Goal: Task Accomplishment & Management: Manage account settings

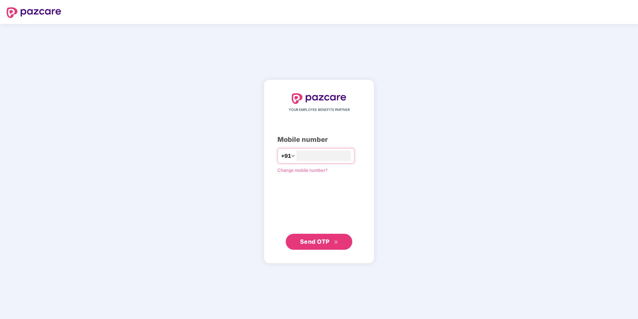
type input "**********"
click at [334, 243] on icon "double-right" at bounding box center [336, 242] width 4 height 4
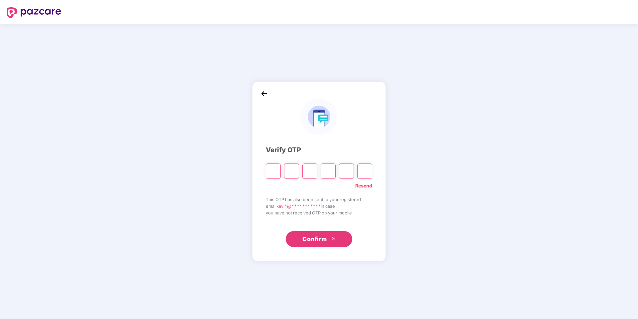
click at [276, 170] on input "Please enter verification code. Digit 1" at bounding box center [273, 170] width 15 height 15
type input "*"
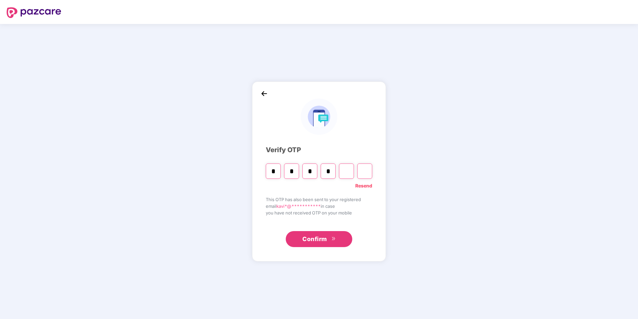
type input "*"
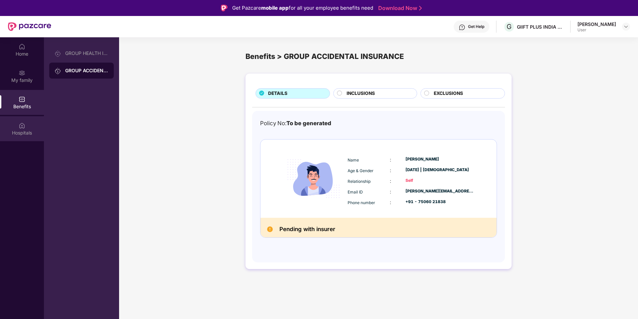
click at [23, 125] on img at bounding box center [22, 125] width 7 height 7
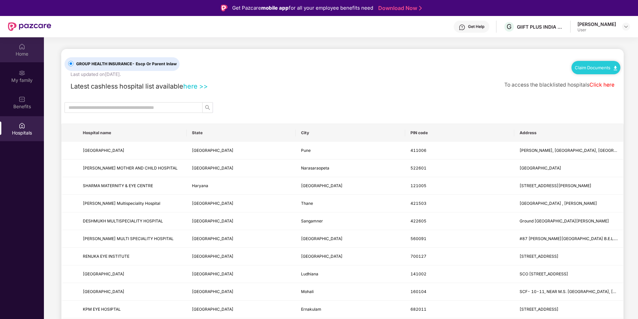
click at [18, 45] on div "Home" at bounding box center [22, 49] width 44 height 25
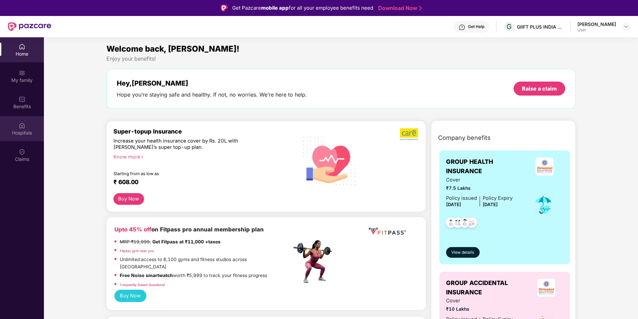
click at [12, 141] on div "Hospitals" at bounding box center [22, 128] width 44 height 25
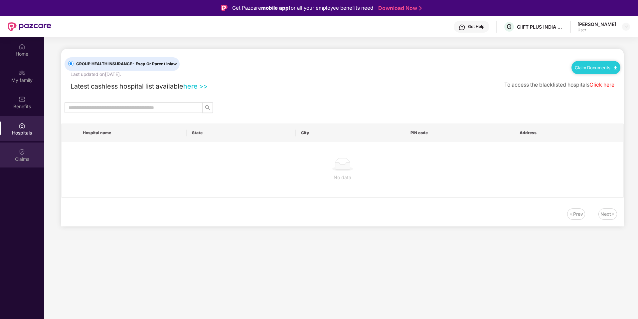
click at [19, 156] on div "Claims" at bounding box center [22, 159] width 44 height 7
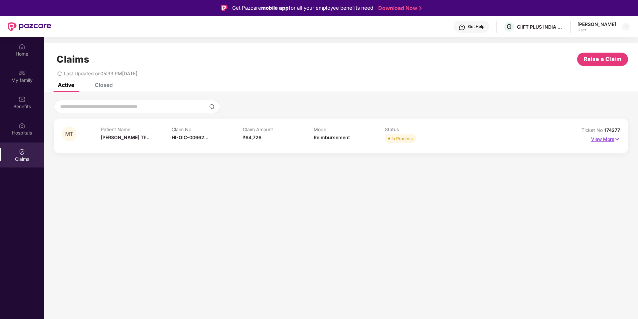
click at [605, 141] on p "View More" at bounding box center [605, 138] width 29 height 9
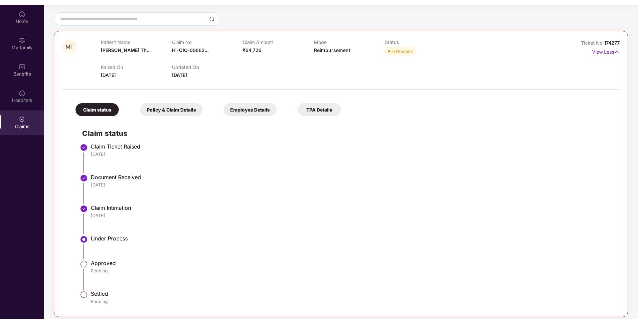
scroll to position [37, 0]
